Goal: Information Seeking & Learning: Check status

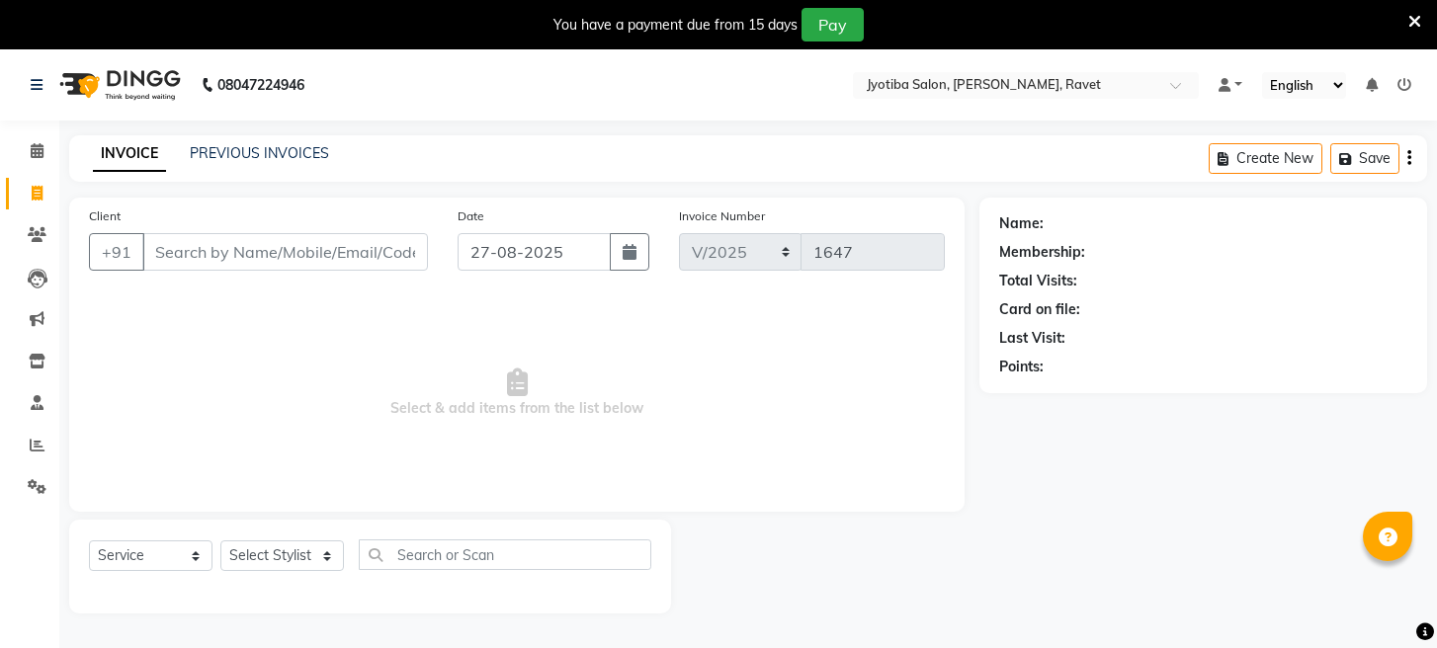
select select "service"
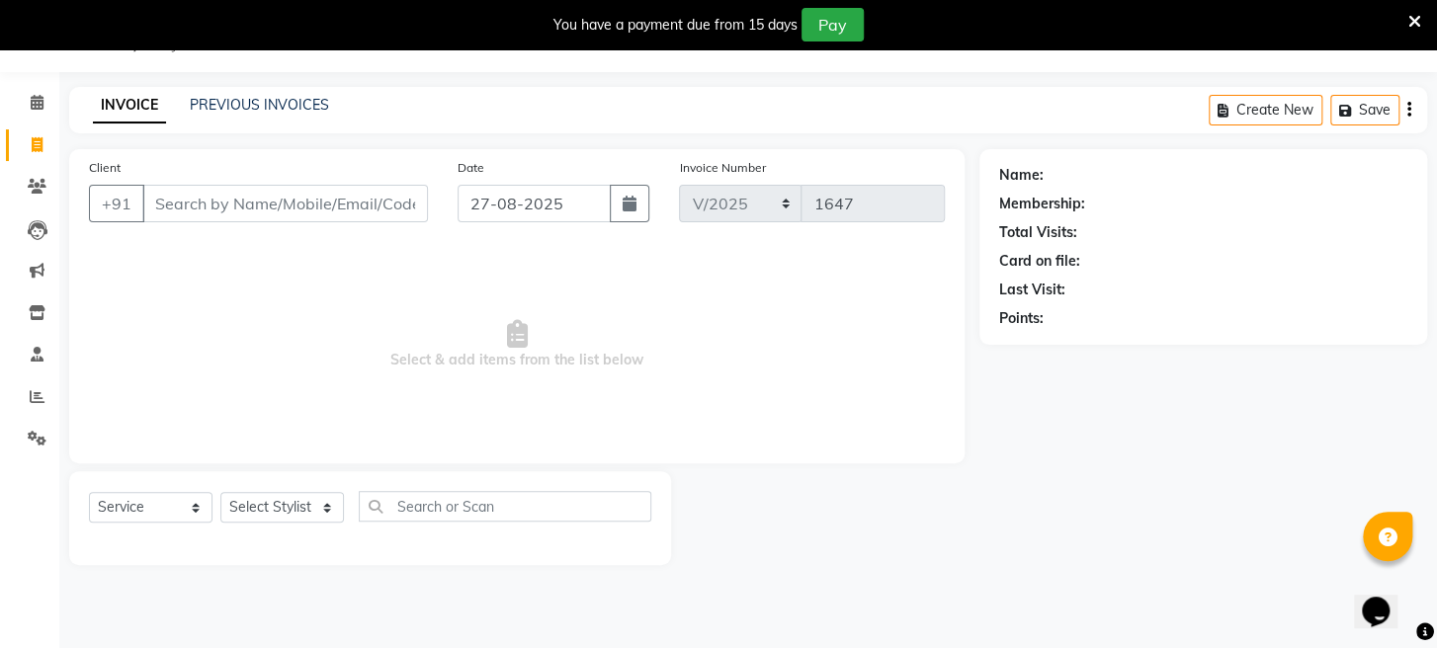
scroll to position [48, 0]
click at [43, 402] on icon at bounding box center [37, 396] width 15 height 15
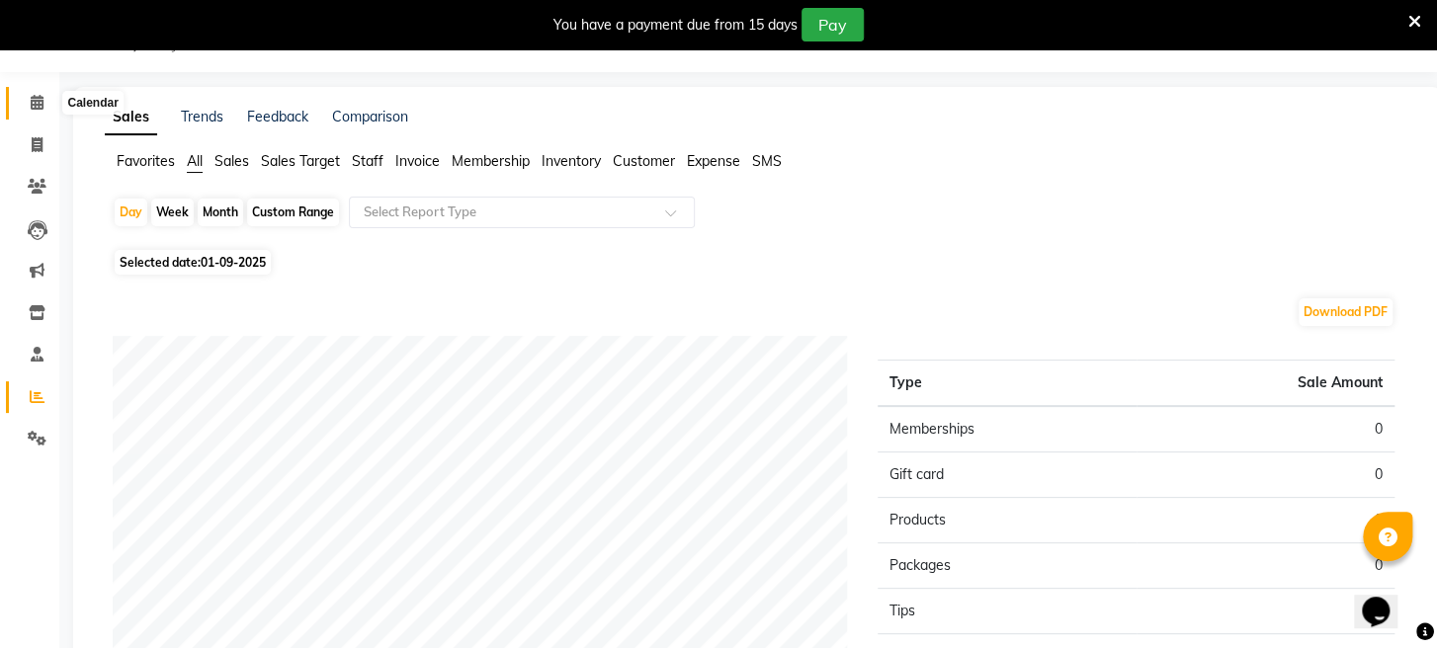
click at [39, 92] on span at bounding box center [37, 103] width 35 height 23
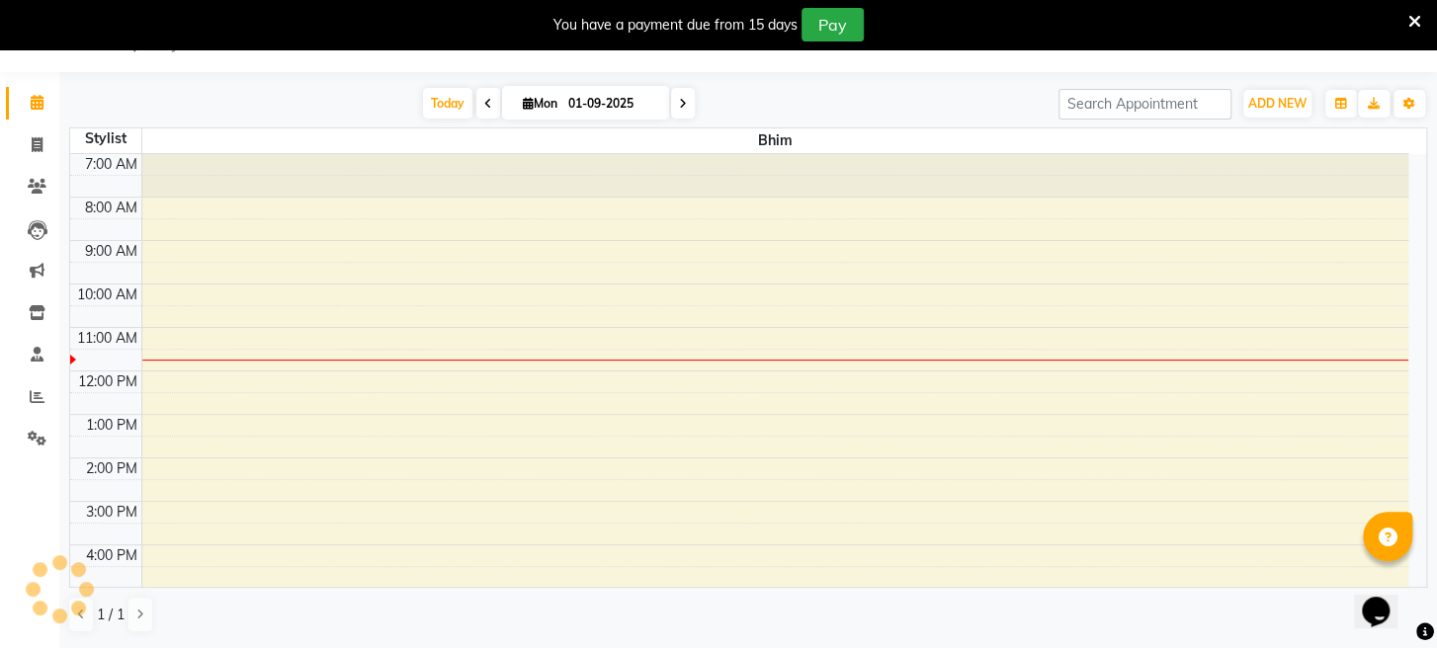
scroll to position [174, 0]
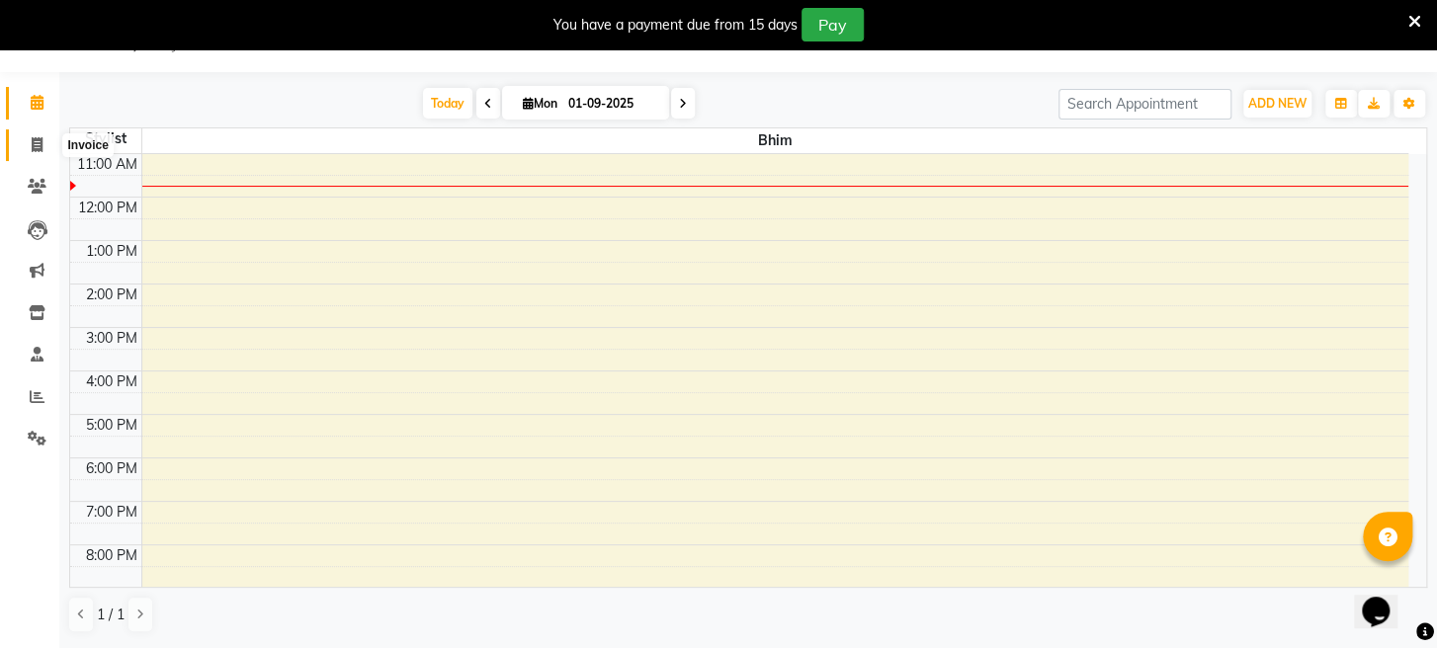
click at [33, 145] on icon at bounding box center [37, 144] width 11 height 15
select select "779"
select select "service"
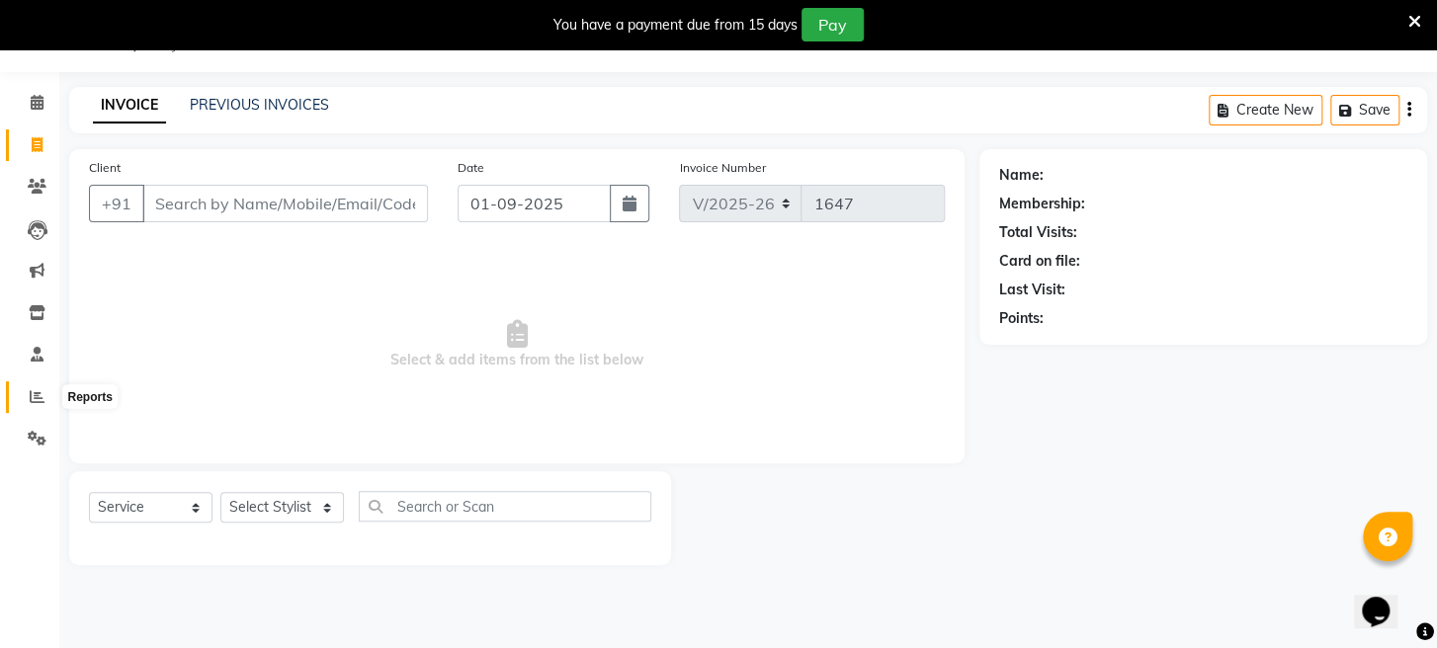
click at [43, 386] on span at bounding box center [37, 397] width 35 height 23
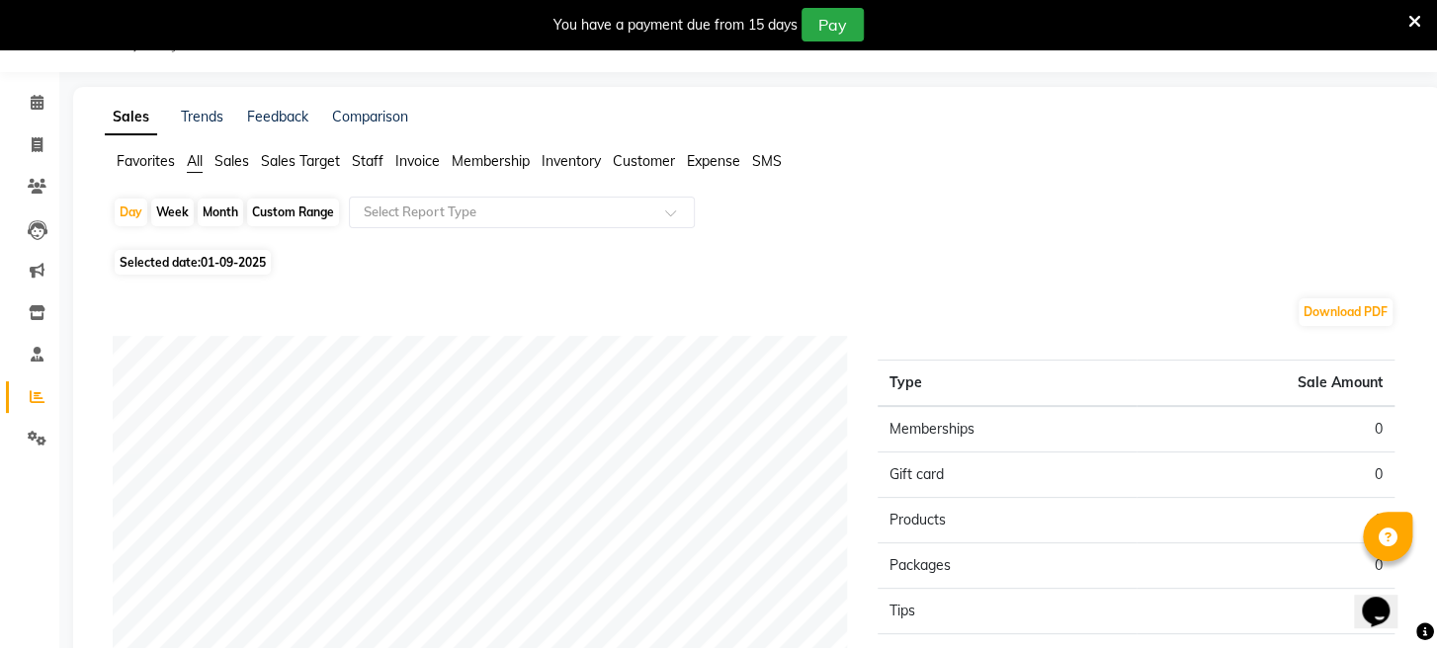
click at [211, 202] on div "Month" at bounding box center [220, 213] width 45 height 28
select select "9"
select select "2025"
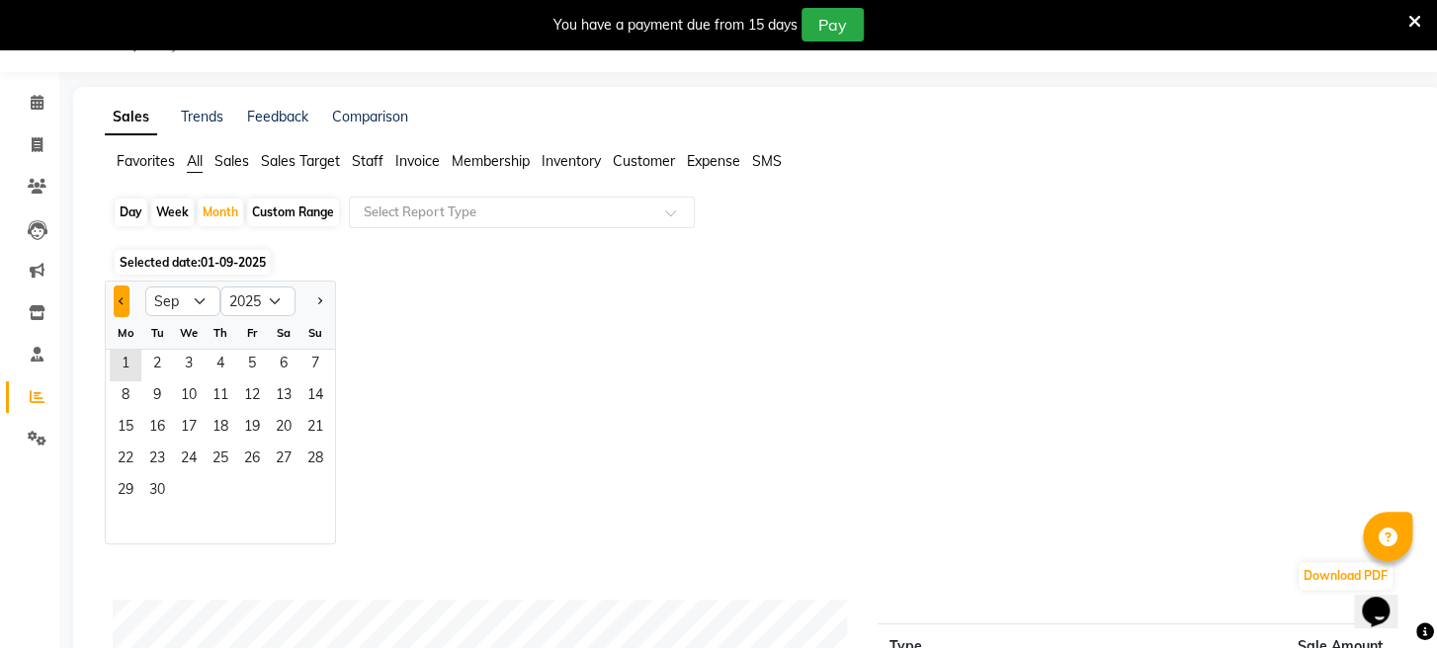
click at [125, 294] on button "Previous month" at bounding box center [122, 302] width 16 height 32
select select "8"
click at [301, 493] on span "31" at bounding box center [316, 492] width 32 height 32
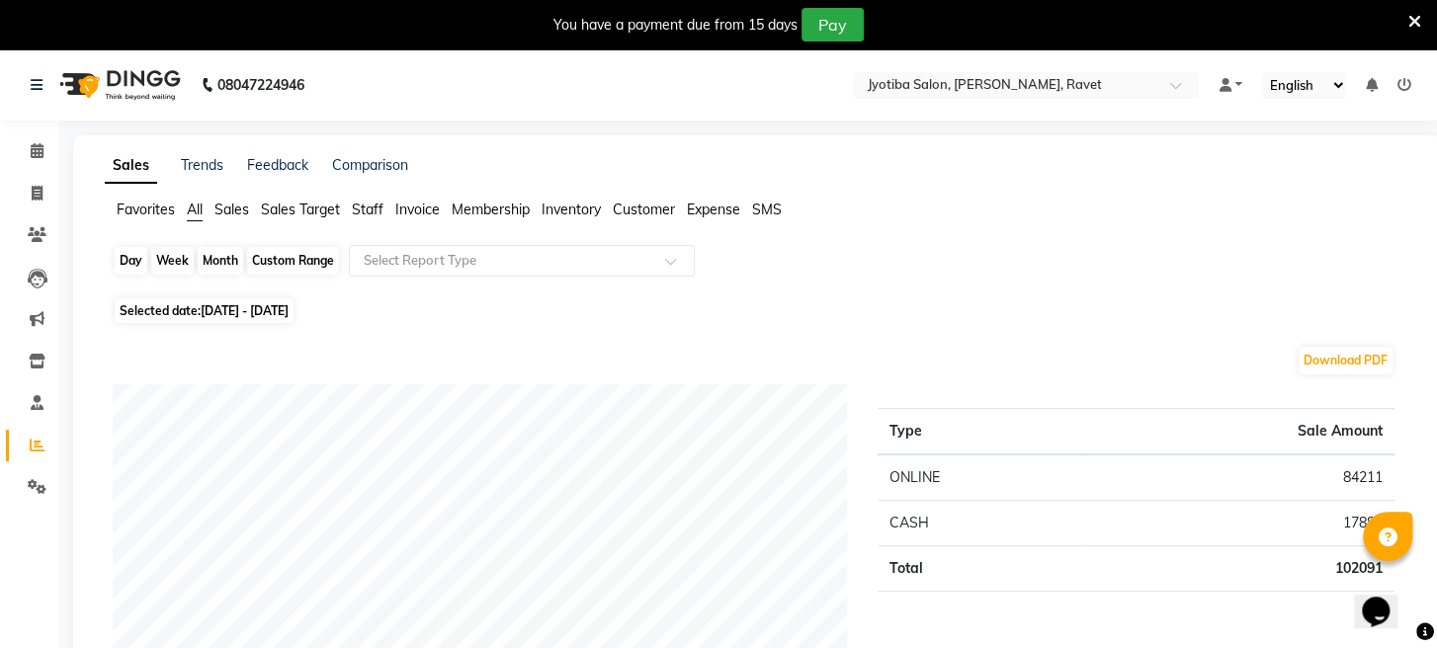
click at [232, 254] on div "Month" at bounding box center [220, 261] width 45 height 28
select select "8"
select select "2025"
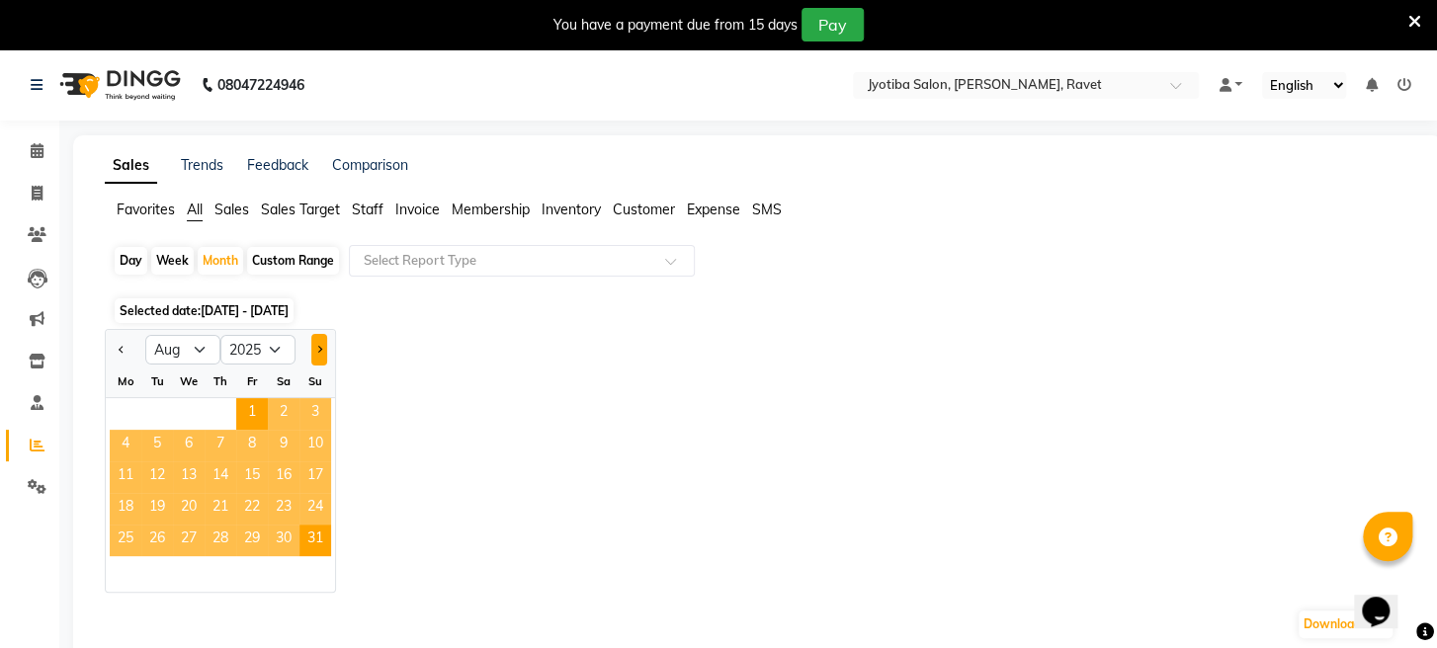
click at [313, 343] on button "Next month" at bounding box center [319, 350] width 16 height 32
select select "9"
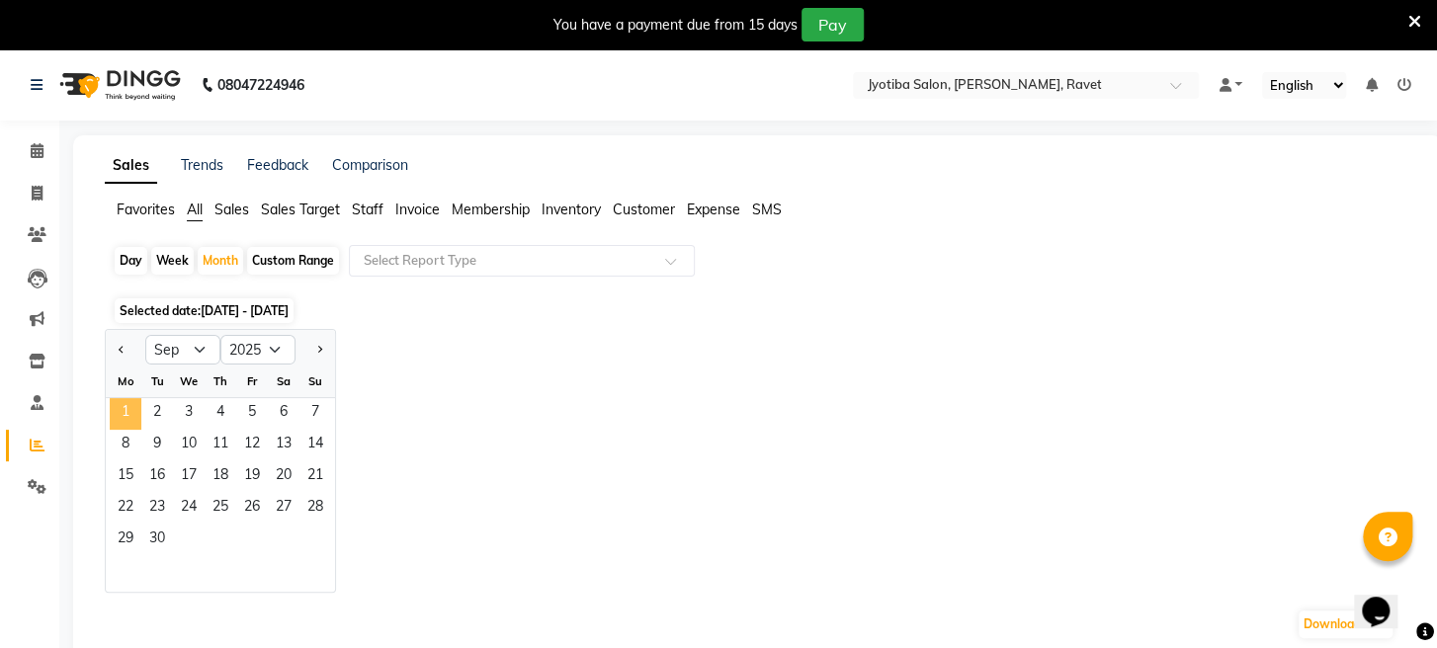
click at [123, 422] on span "1" at bounding box center [126, 414] width 32 height 32
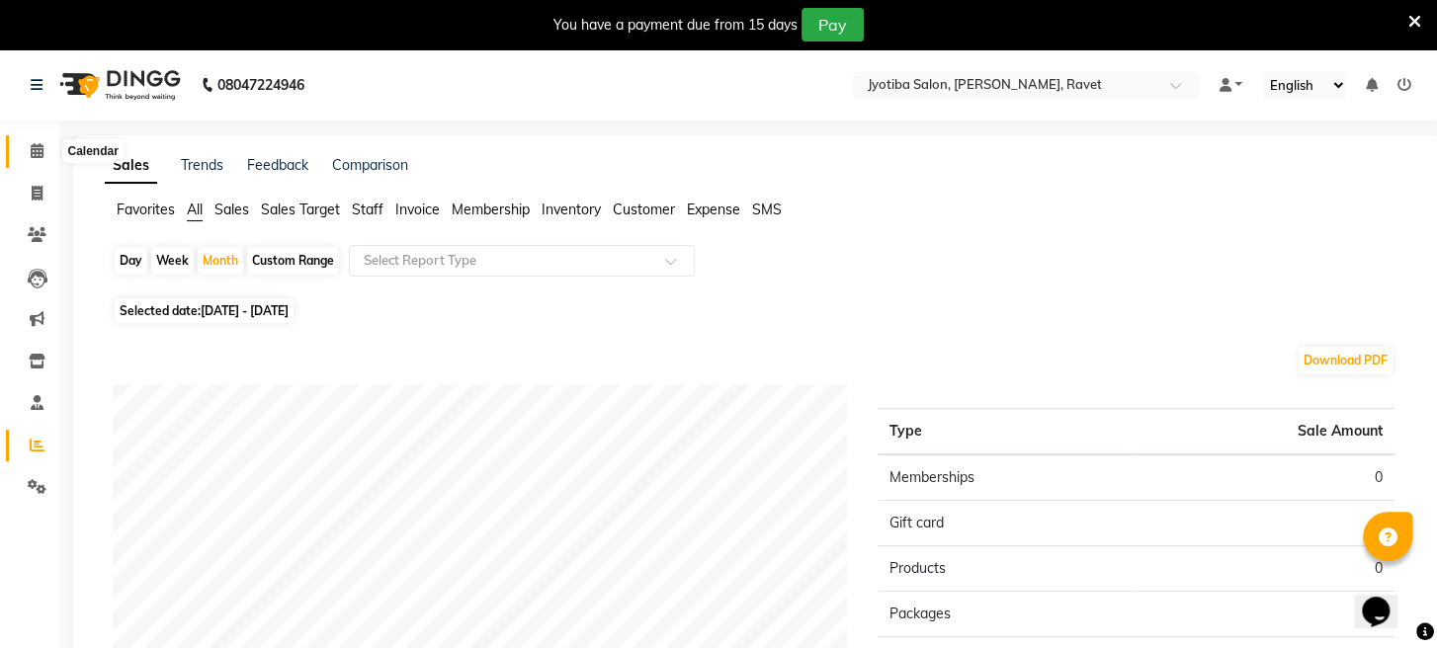
click at [37, 144] on icon at bounding box center [37, 150] width 13 height 15
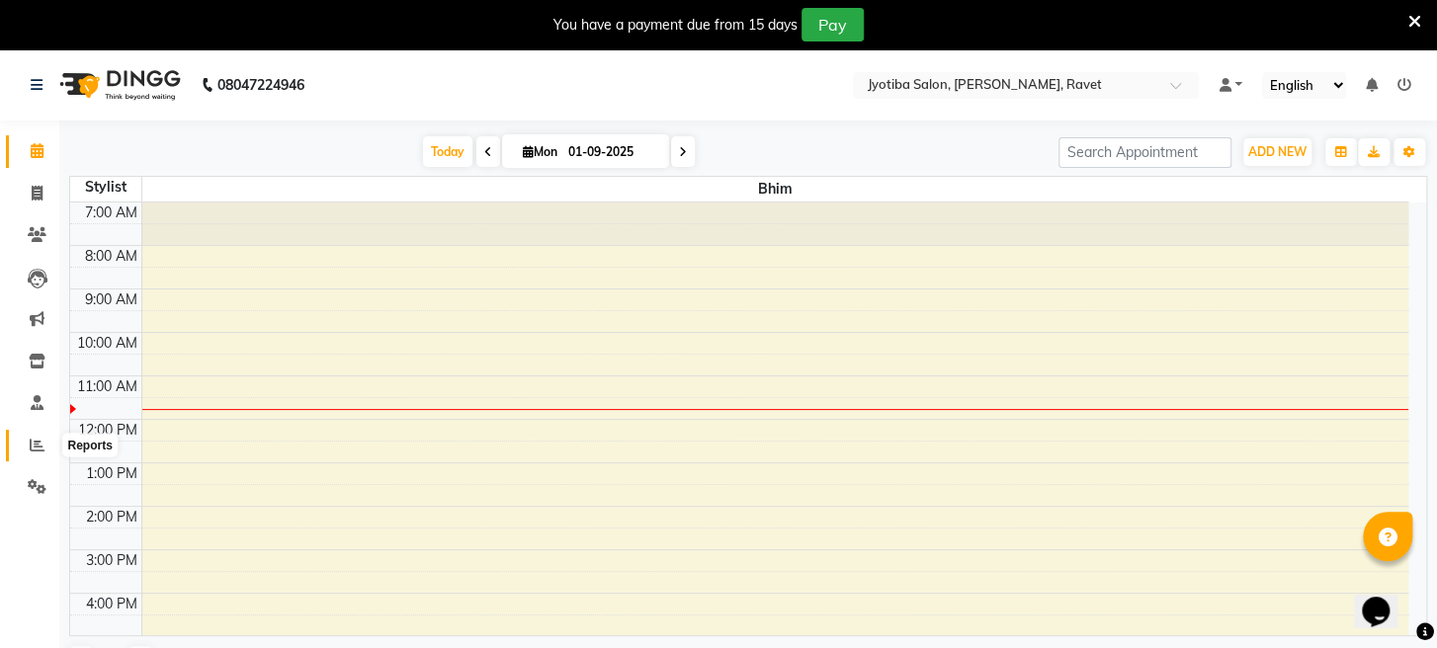
click at [37, 447] on icon at bounding box center [37, 445] width 15 height 15
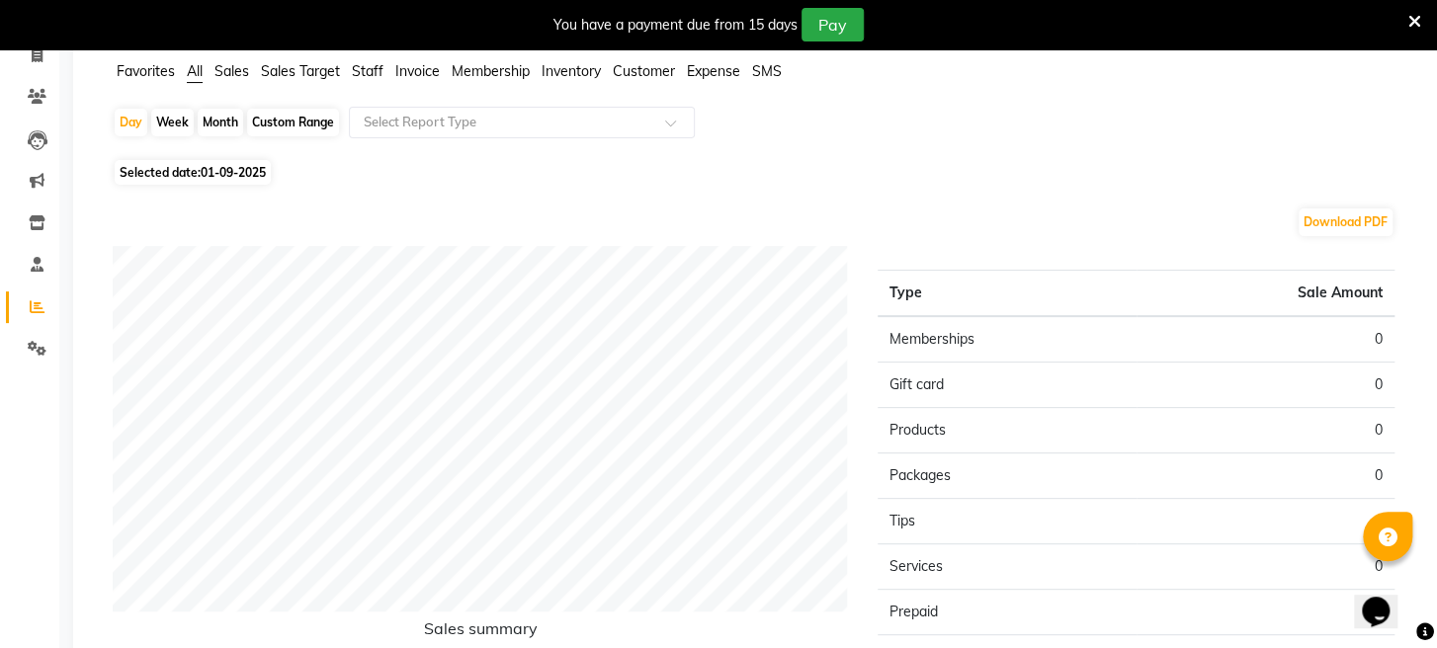
scroll to position [183, 0]
